Goal: Information Seeking & Learning: Check status

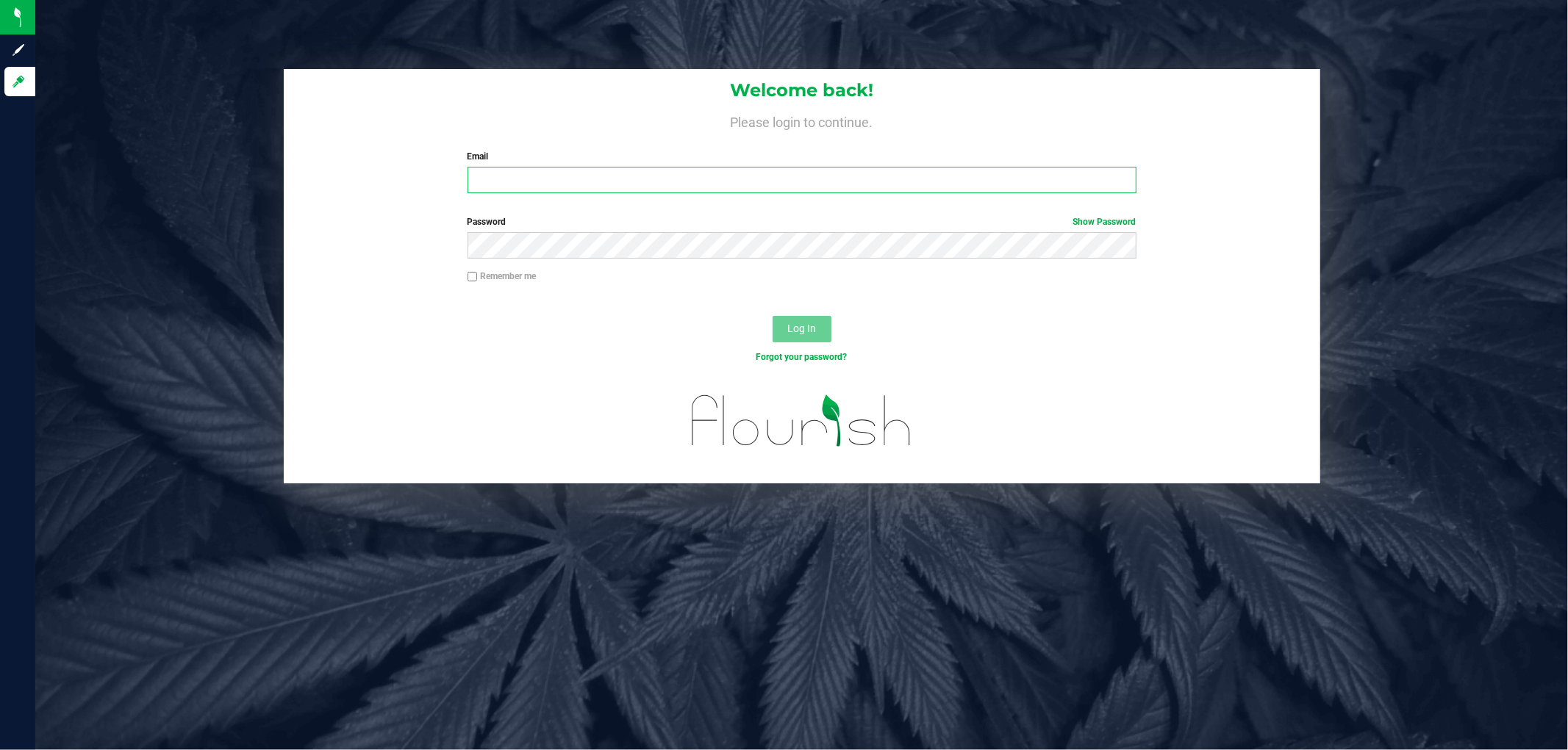
click at [518, 184] on input "Email" at bounding box center [801, 180] width 669 height 27
type input "[EMAIL_ADDRESS][DOMAIN_NAME]"
click at [773, 316] on button "Log In" at bounding box center [802, 329] width 59 height 27
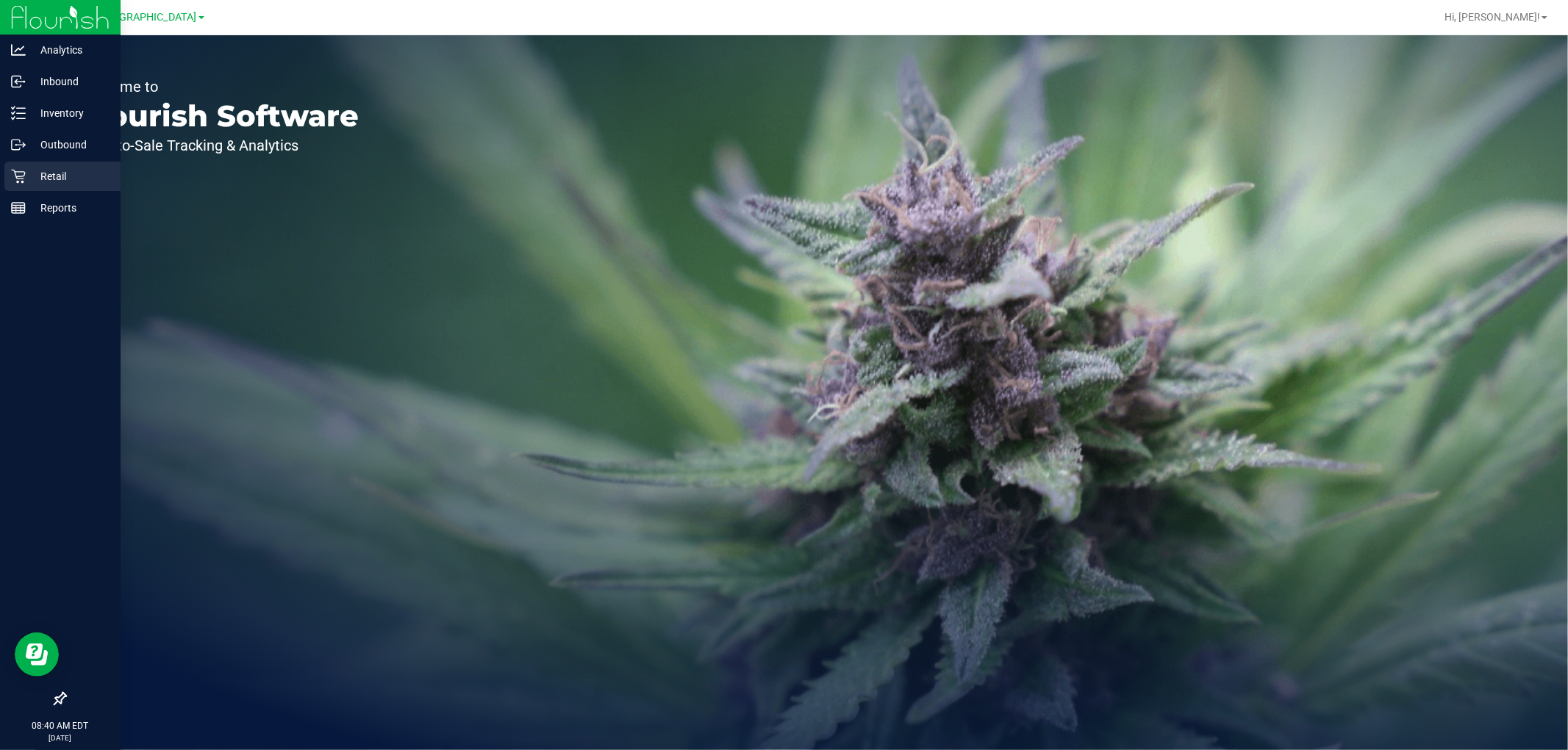
click at [67, 180] on p "Retail" at bounding box center [70, 176] width 88 height 17
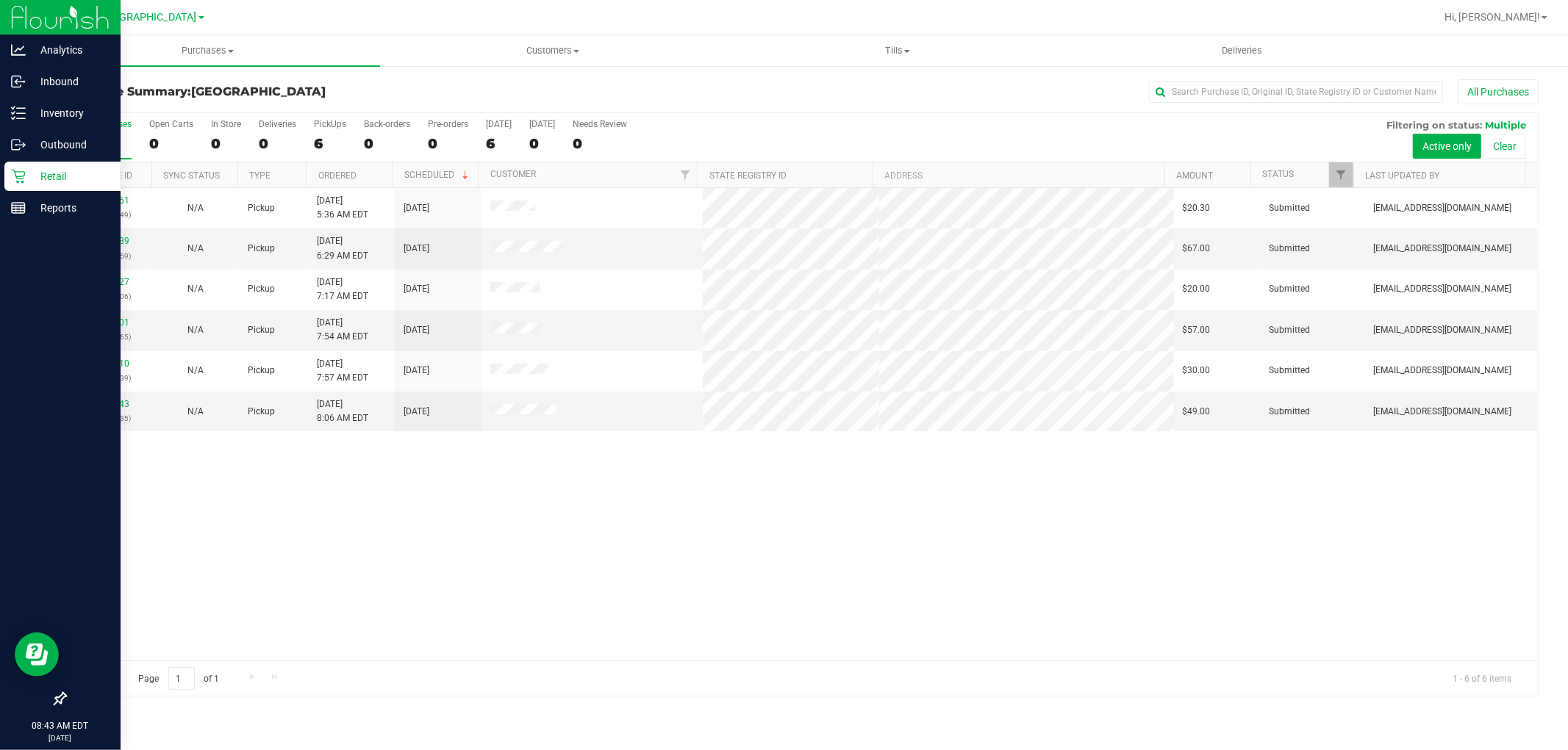
click at [31, 169] on p "Retail" at bounding box center [70, 176] width 88 height 17
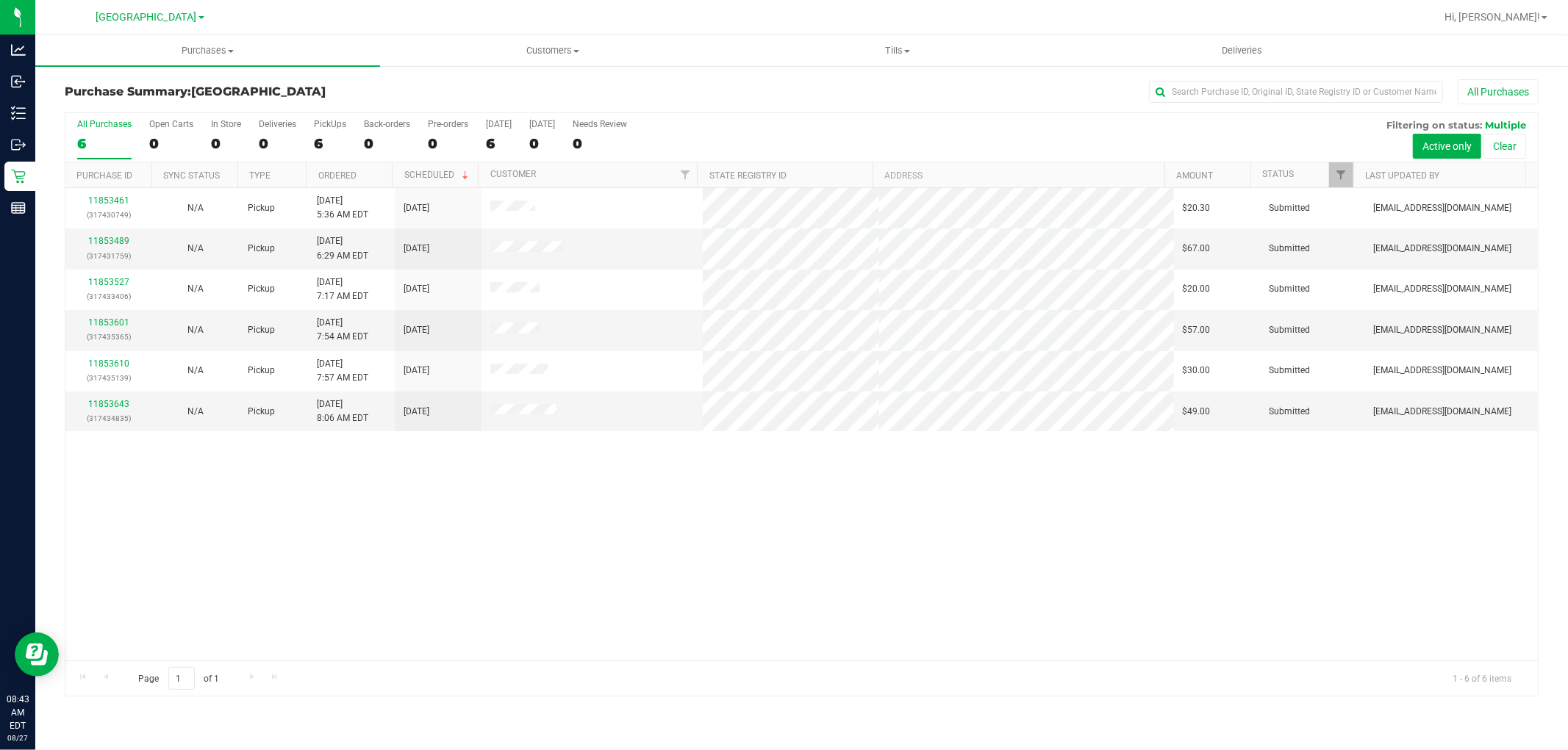
drag, startPoint x: 401, startPoint y: 597, endPoint x: 572, endPoint y: 470, distance: 213.0
click at [409, 596] on div "11853461 (317430749) N/A Pickup [DATE] 5:36 AM EDT 8/27/2025 $20.30 Submitted […" at bounding box center [801, 424] width 1472 height 472
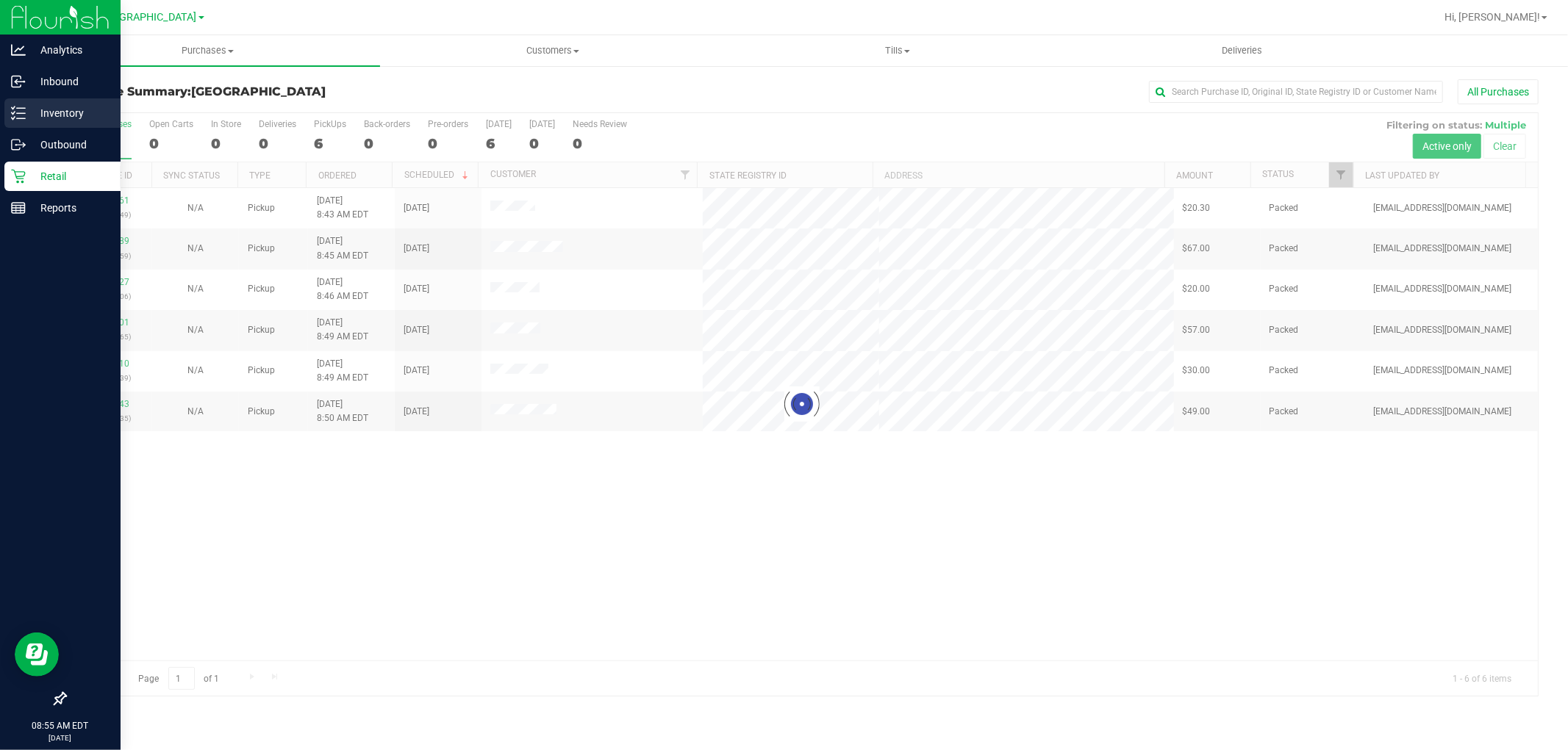
click at [96, 115] on p "Inventory" at bounding box center [70, 113] width 88 height 17
click at [50, 116] on p "Inventory" at bounding box center [70, 113] width 88 height 17
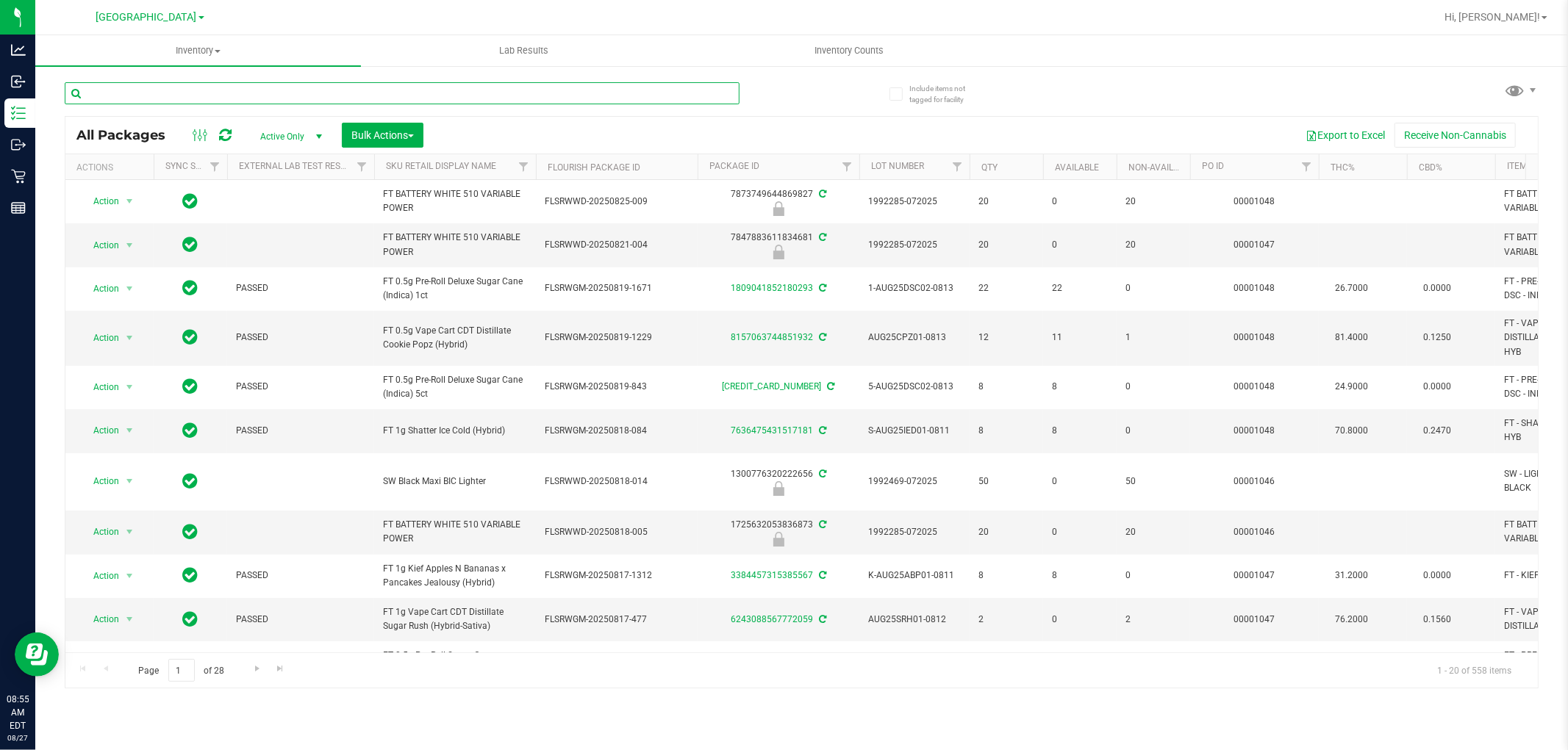
click at [278, 91] on input "text" at bounding box center [401, 93] width 674 height 22
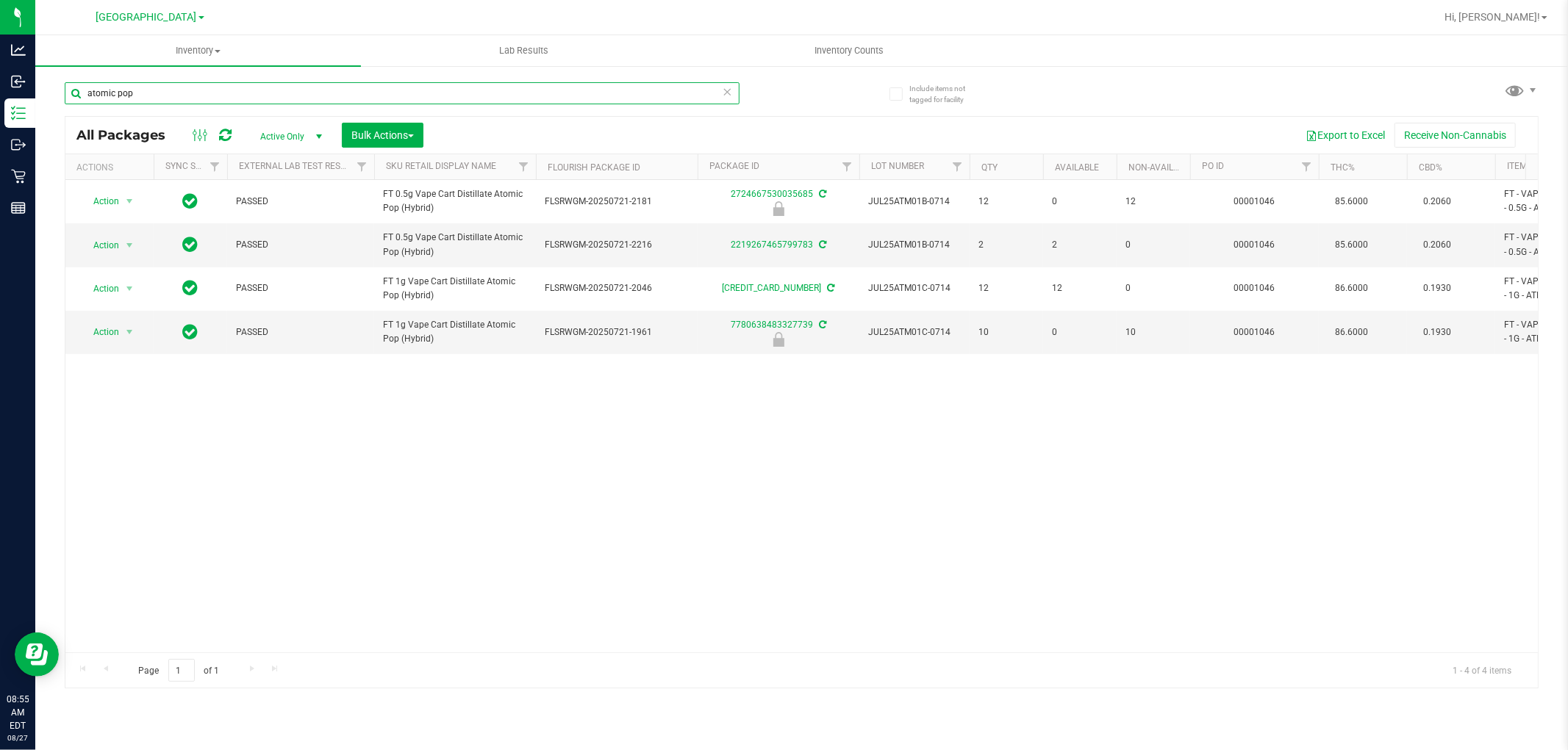
type input "atomic pop"
click at [101, 246] on span "Action" at bounding box center [100, 245] width 40 height 21
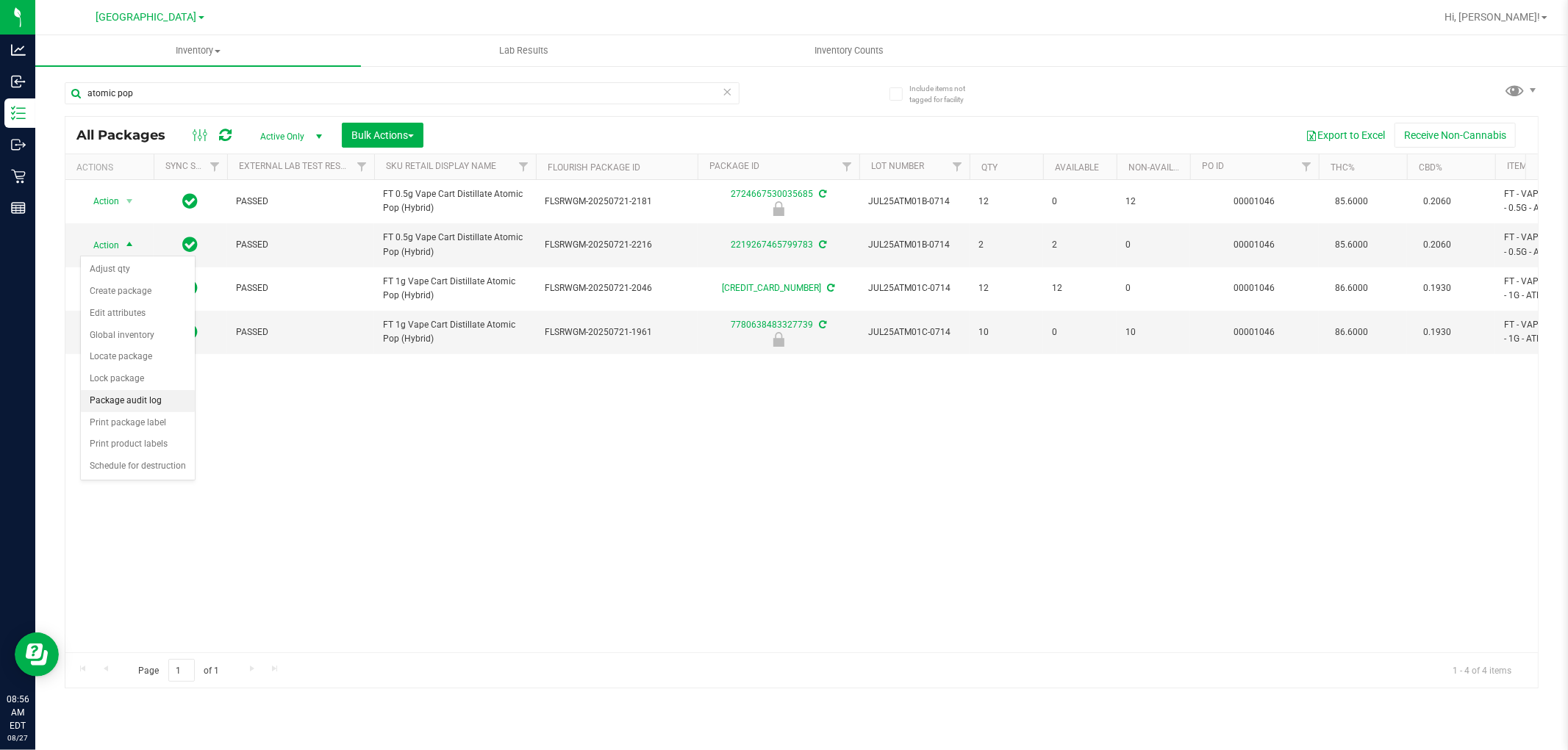
click at [157, 402] on li "Package audit log" at bounding box center [138, 401] width 114 height 22
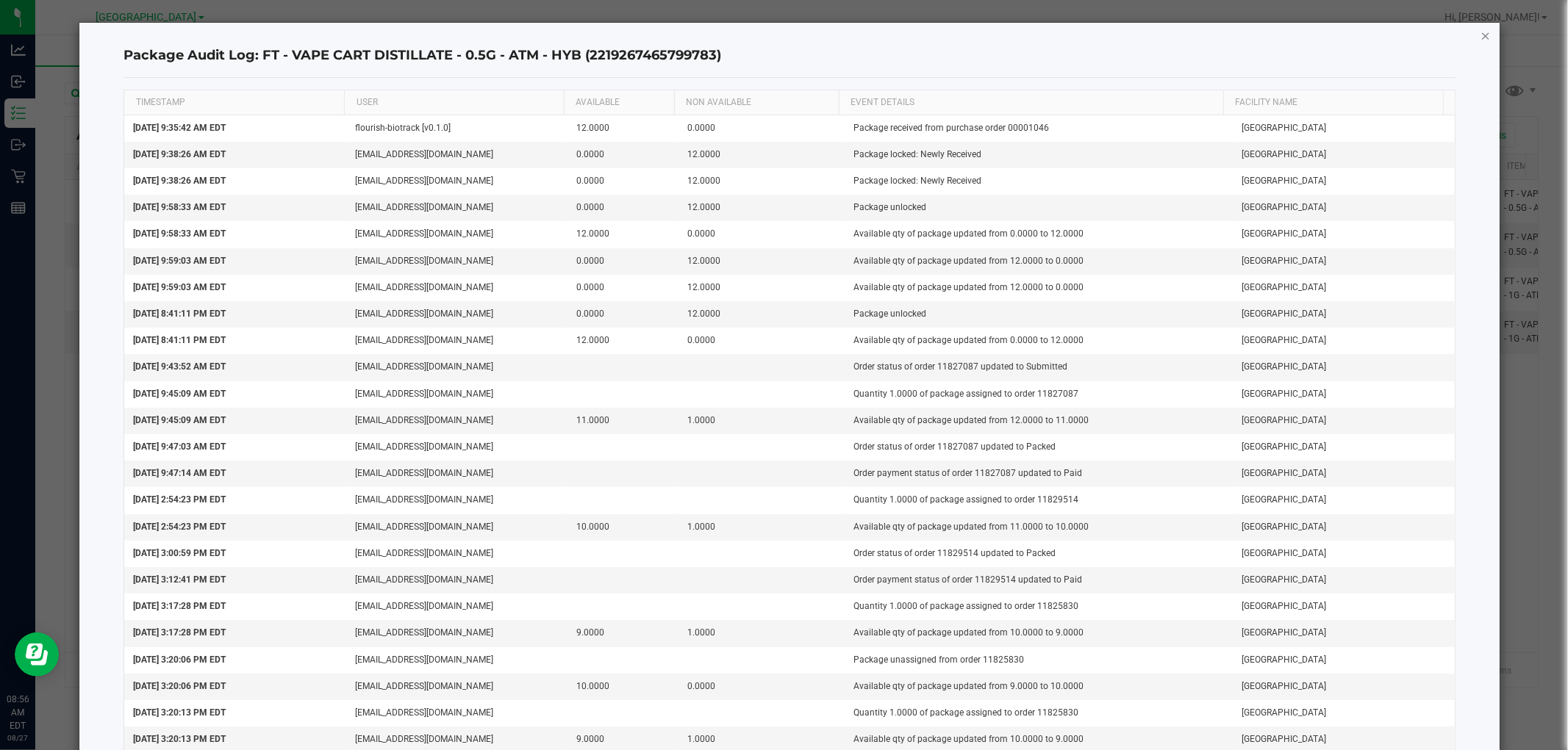
click at [1480, 39] on icon "button" at bounding box center [1485, 35] width 10 height 17
